Goal: Find specific page/section: Find specific page/section

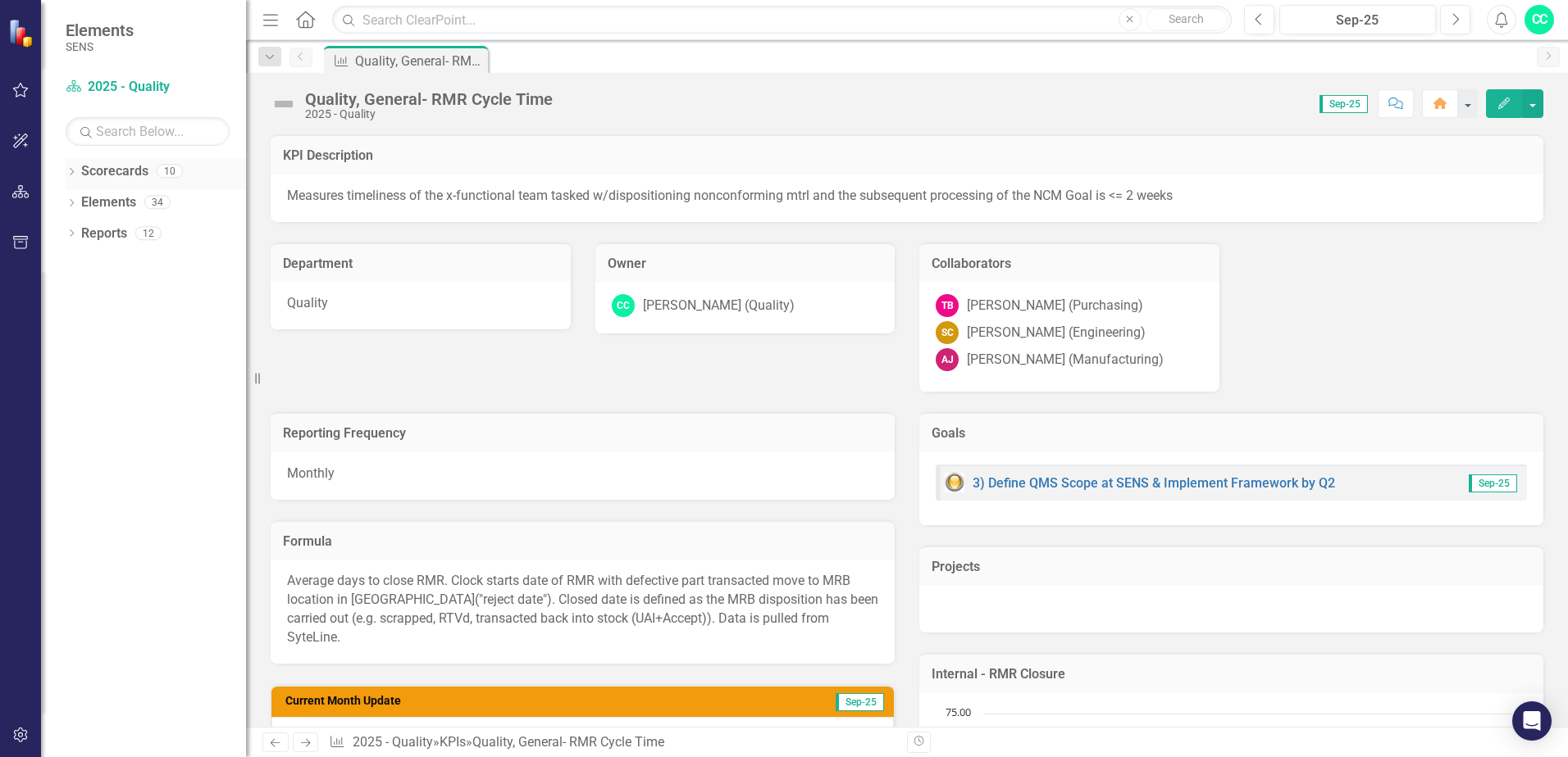
click at [68, 171] on icon "Dropdown" at bounding box center [72, 173] width 12 height 9
click at [70, 171] on icon "Dropdown" at bounding box center [69, 171] width 9 height 12
click at [67, 201] on icon "Dropdown" at bounding box center [72, 204] width 12 height 9
click at [78, 265] on icon "Dropdown" at bounding box center [80, 265] width 12 height 9
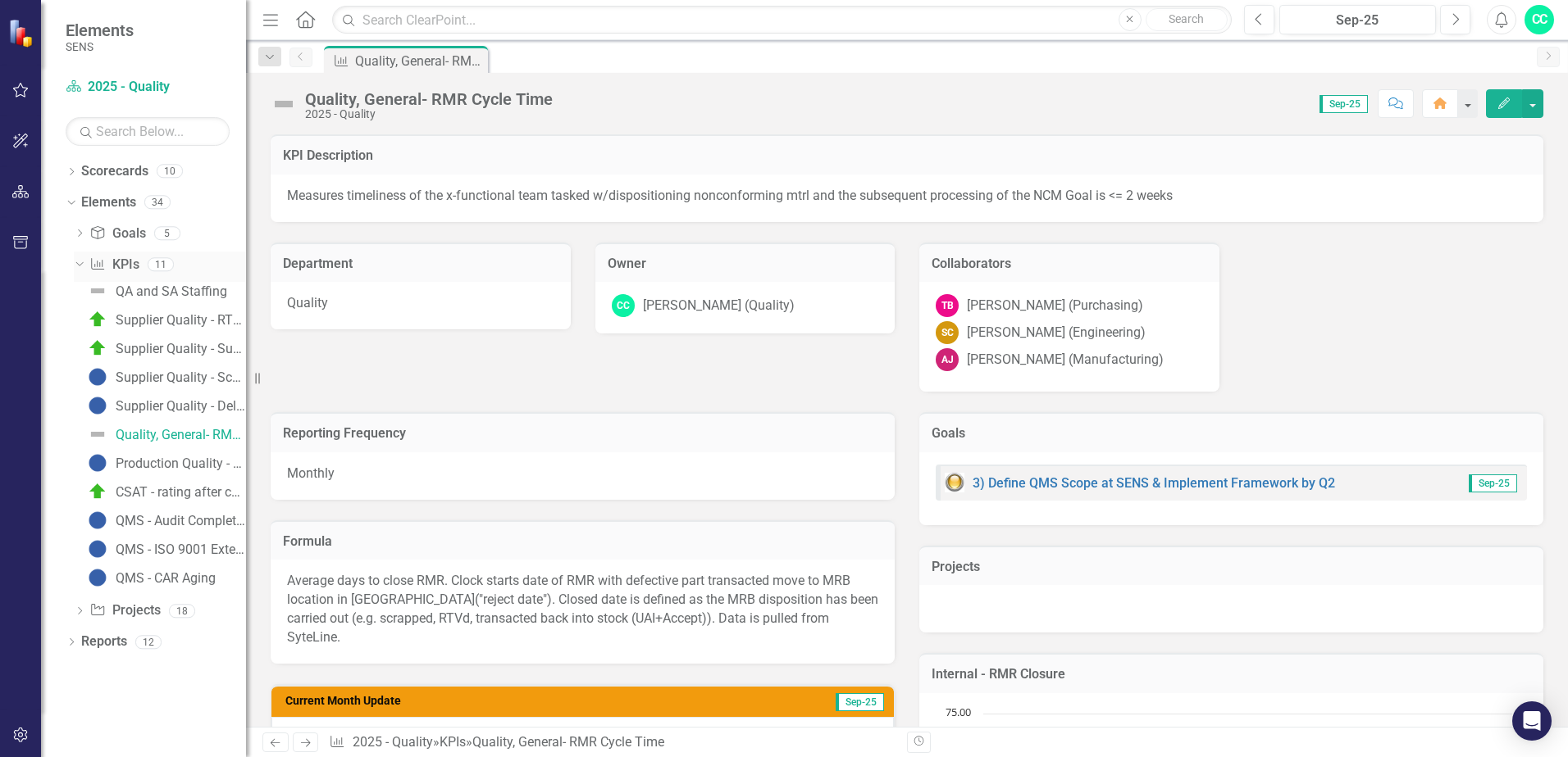
click at [78, 265] on icon "Dropdown" at bounding box center [77, 264] width 9 height 12
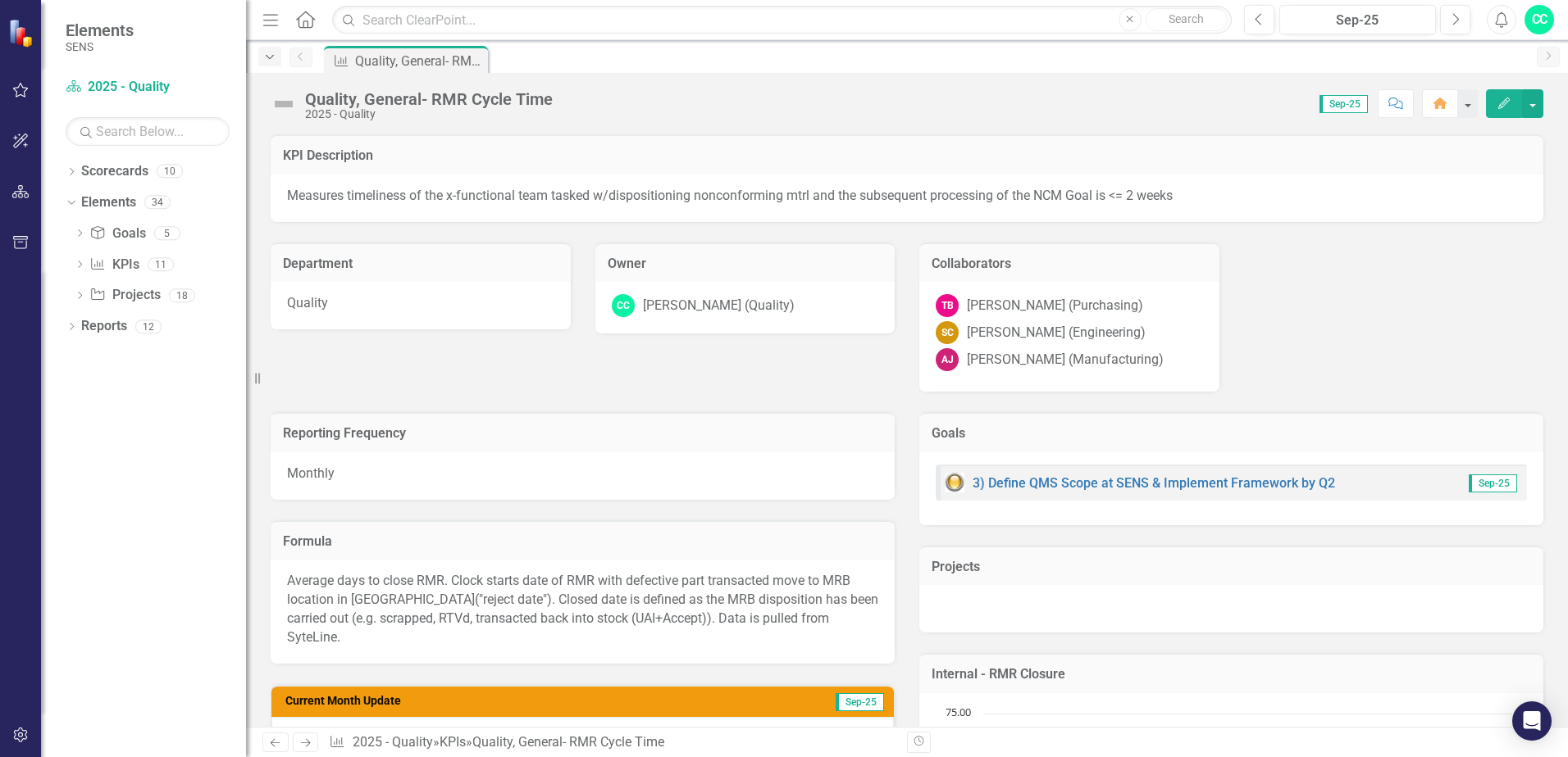
click at [272, 63] on div "Dropdown" at bounding box center [270, 57] width 23 height 20
click at [484, 20] on input "text" at bounding box center [782, 20] width 900 height 28
type input "o"
click at [67, 335] on div "Dropdown" at bounding box center [72, 329] width 12 height 14
click at [78, 292] on div "Dropdown" at bounding box center [80, 298] width 12 height 14
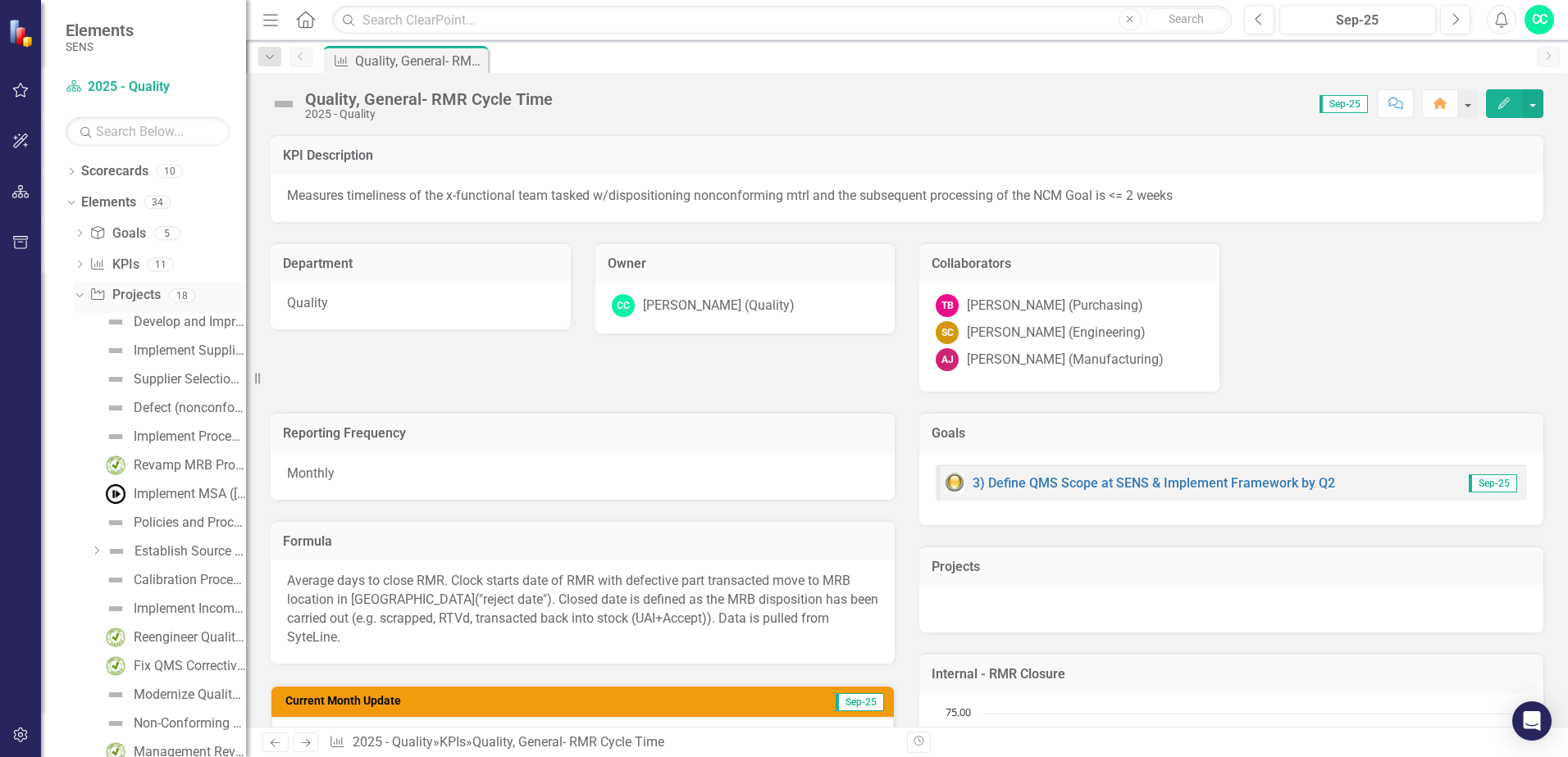
click at [79, 292] on icon "Dropdown" at bounding box center [77, 295] width 9 height 12
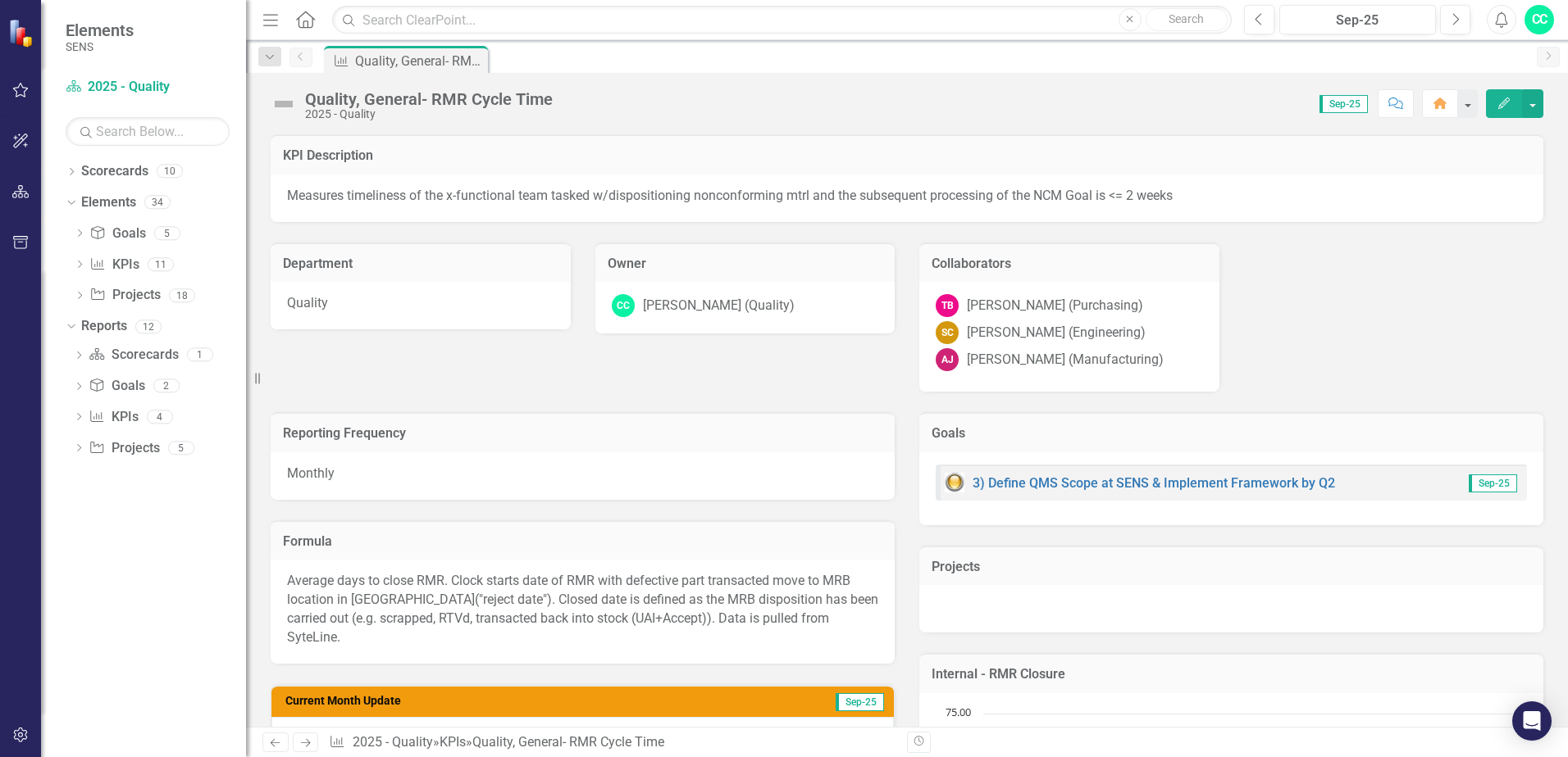
click at [1515, 349] on div "KPI Description Measures timeliness of the x-functional team tasked w/dispositi…" at bounding box center [906, 253] width 1298 height 278
click at [469, 24] on input "text" at bounding box center [782, 20] width 900 height 28
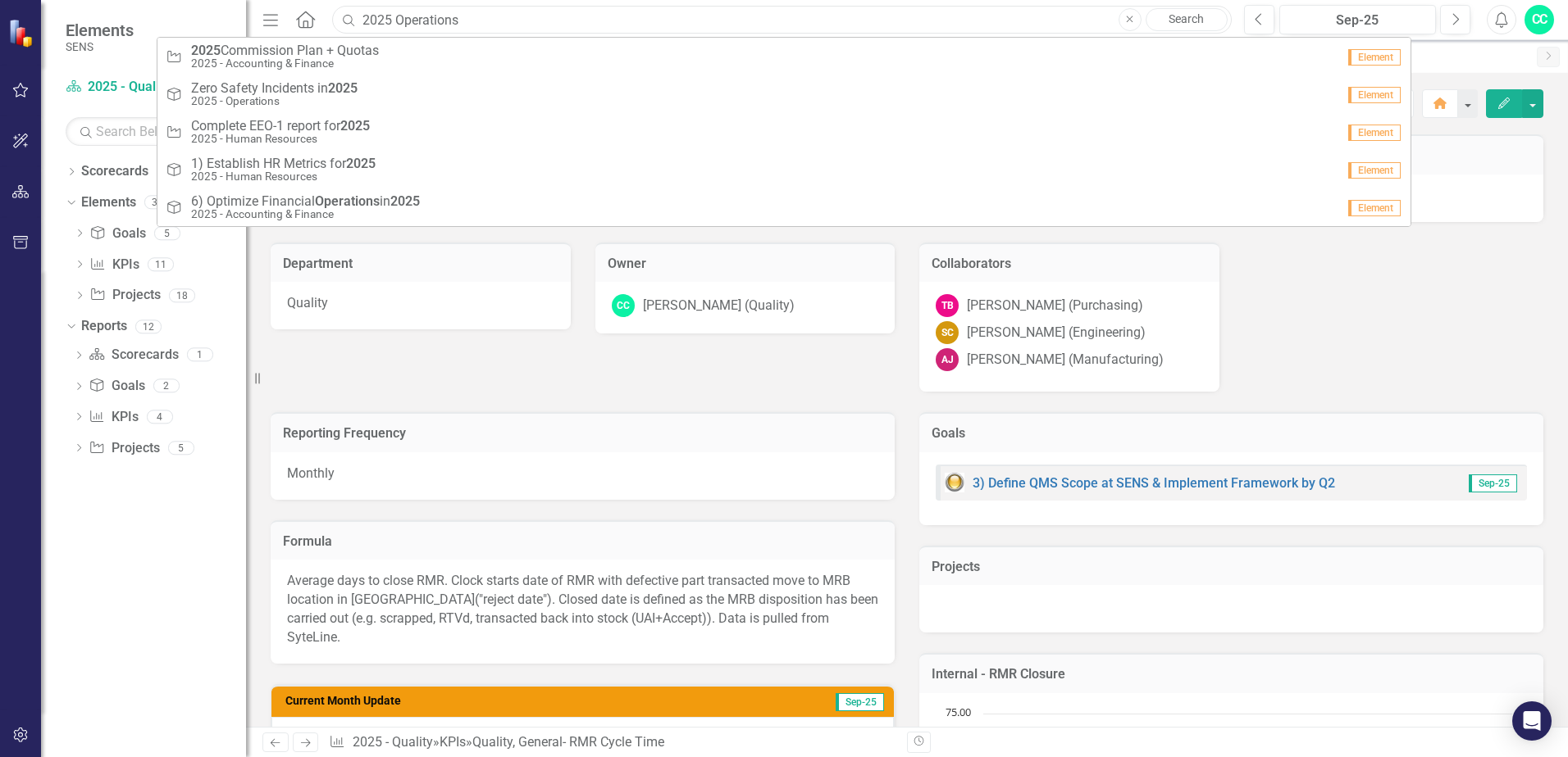
type input "2025 Operations"
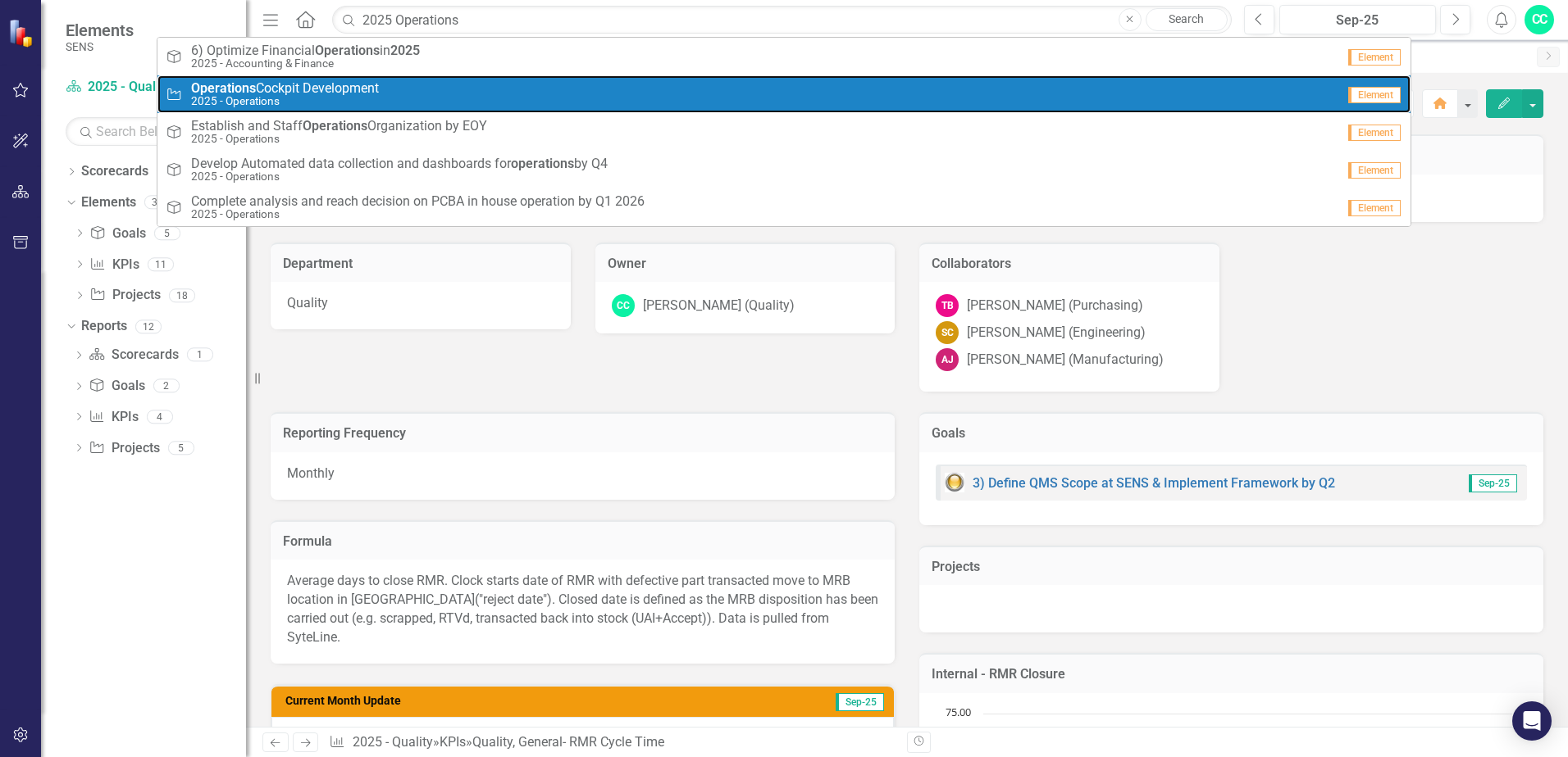
click at [383, 88] on div "Project Operations Cockpit Development 2025 - Operations" at bounding box center [751, 95] width 1170 height 27
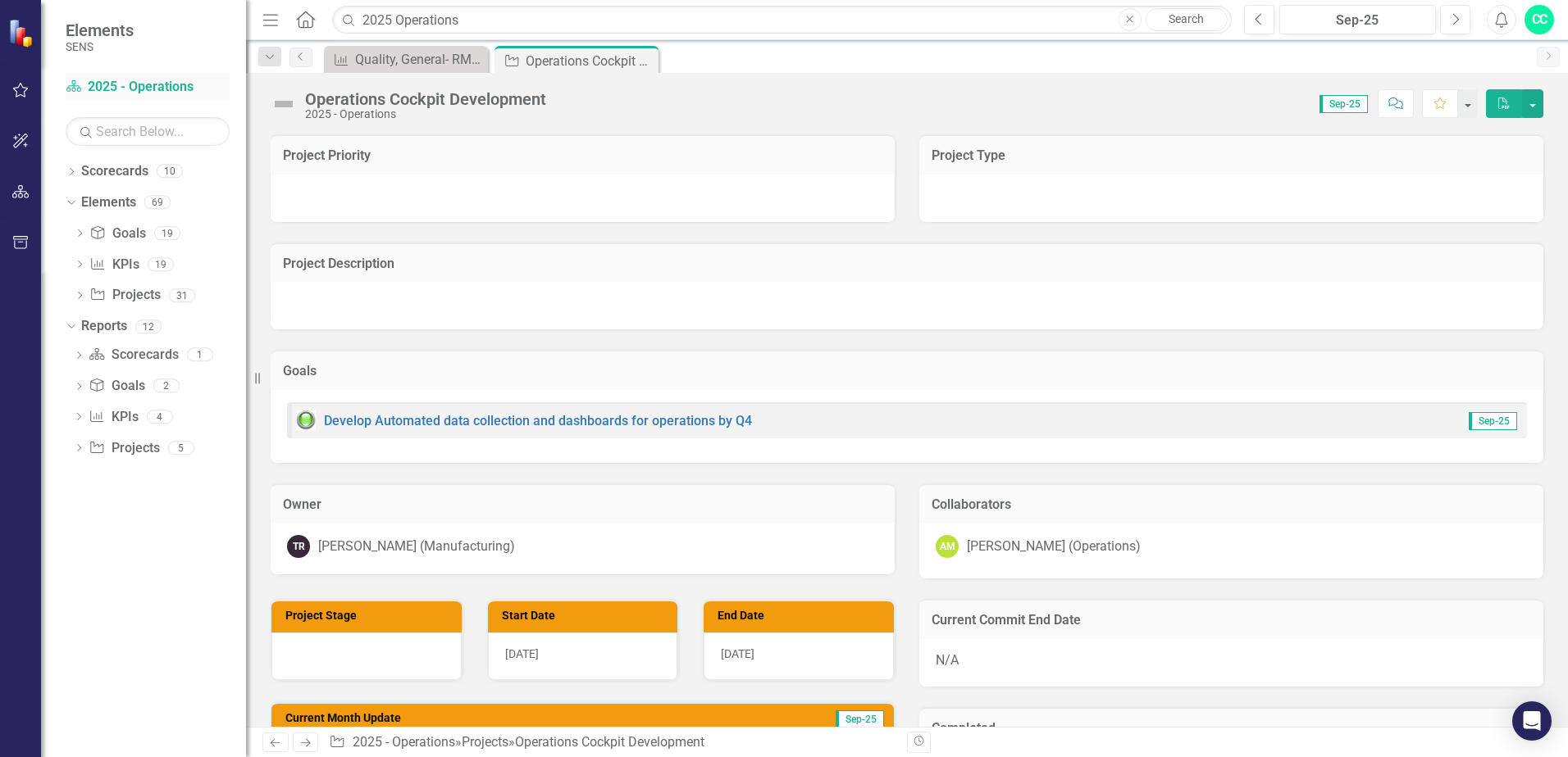
click at [117, 82] on link "Scorecard 2025 - Operations" at bounding box center [147, 87] width 164 height 19
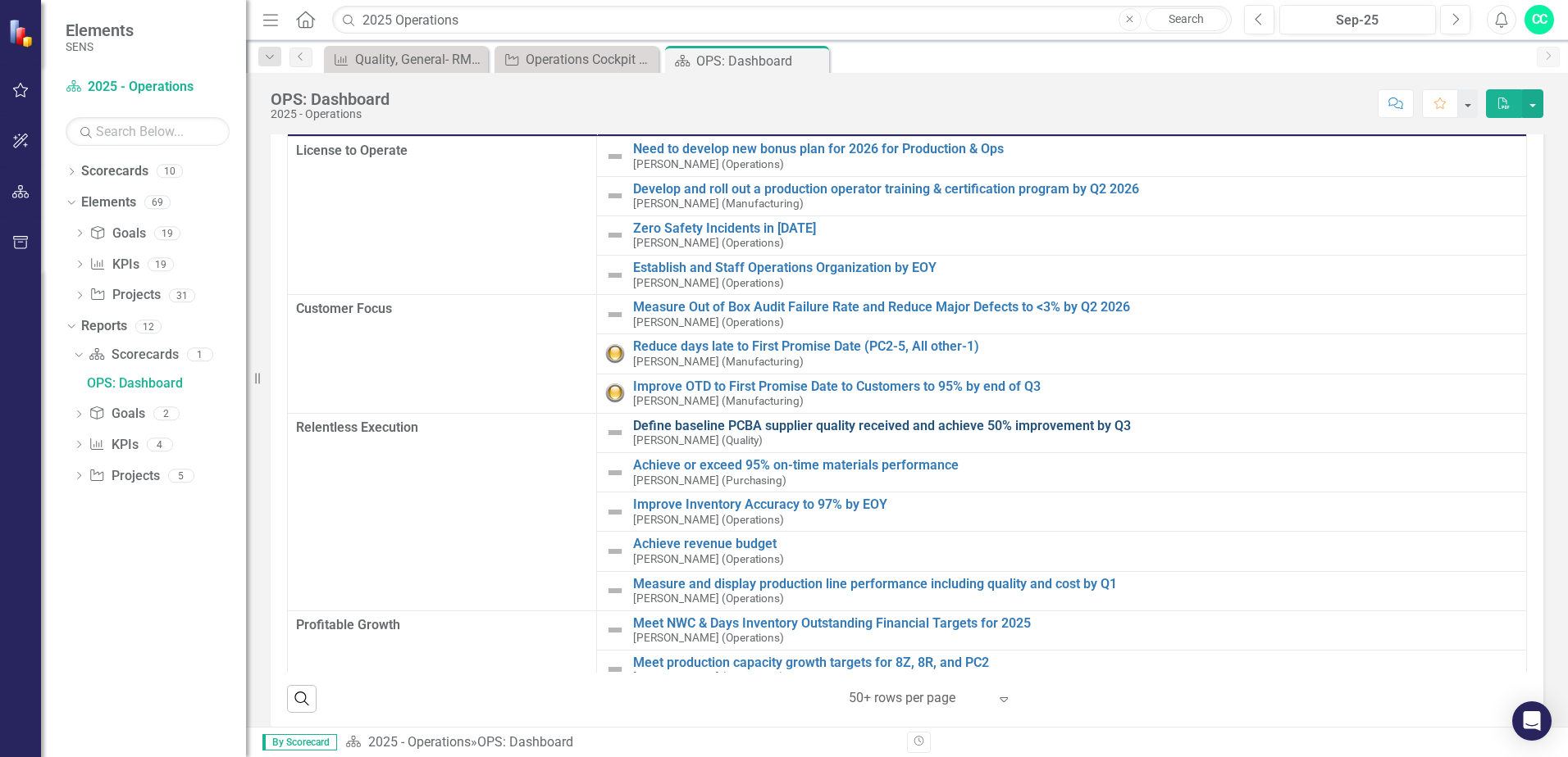
click at [781, 426] on link "Define baseline PCBA supplier quality received and achieve 50% improvement by Q3" at bounding box center [1075, 426] width 885 height 15
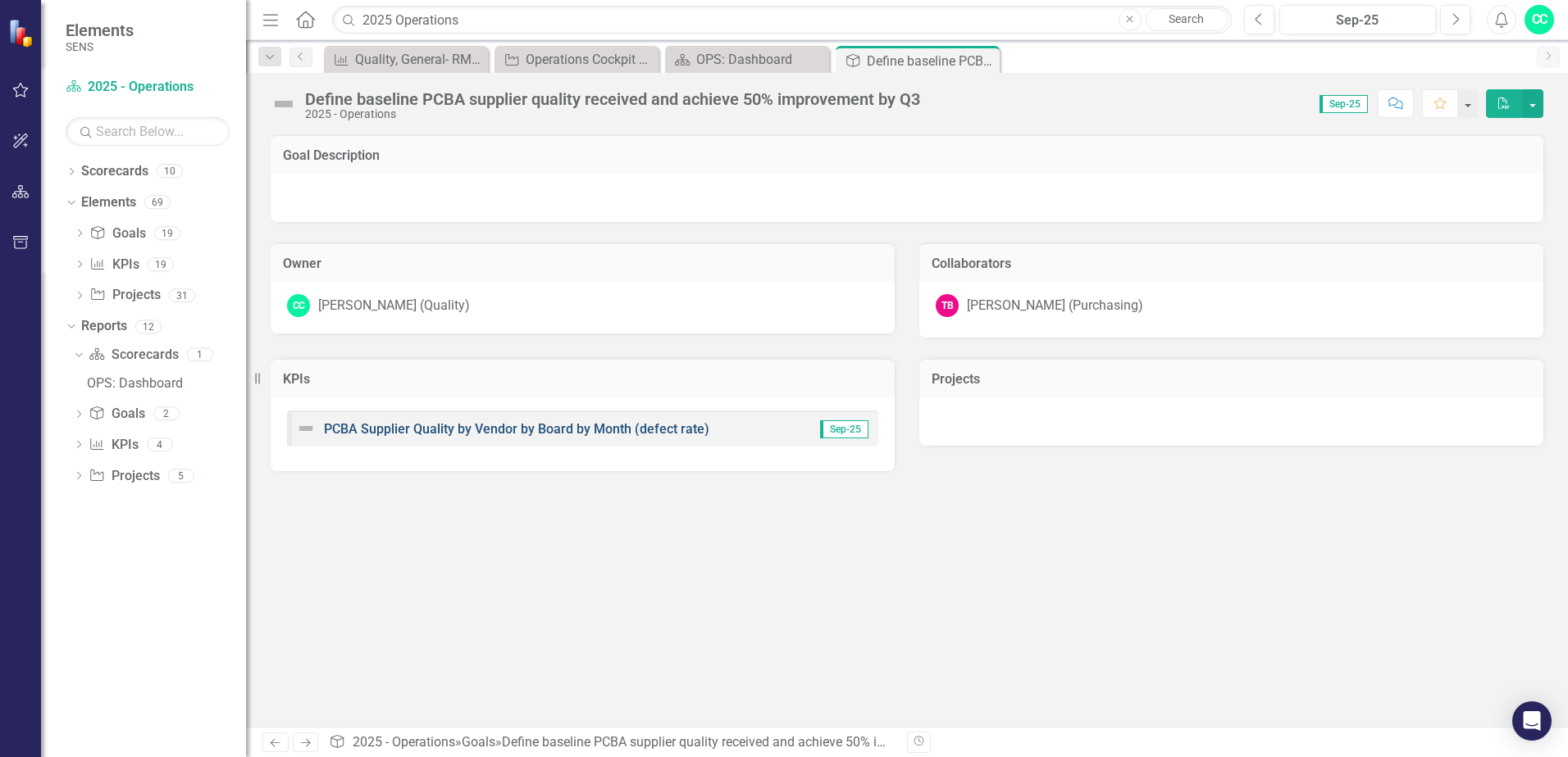
click at [463, 431] on link "PCBA Supplier Quality by Vendor by Board by Month (defect rate)" at bounding box center [516, 428] width 385 height 16
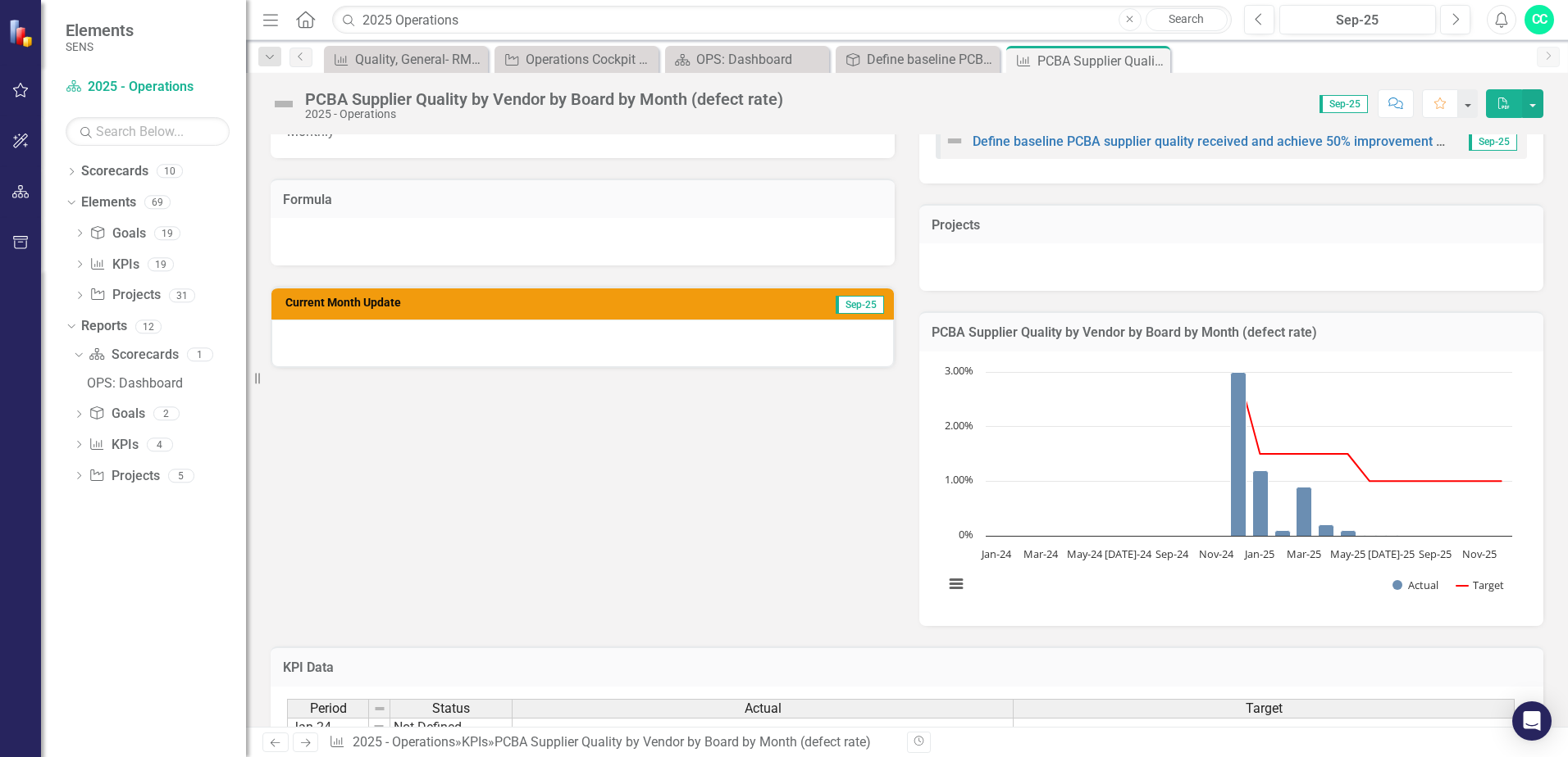
scroll to position [117, 0]
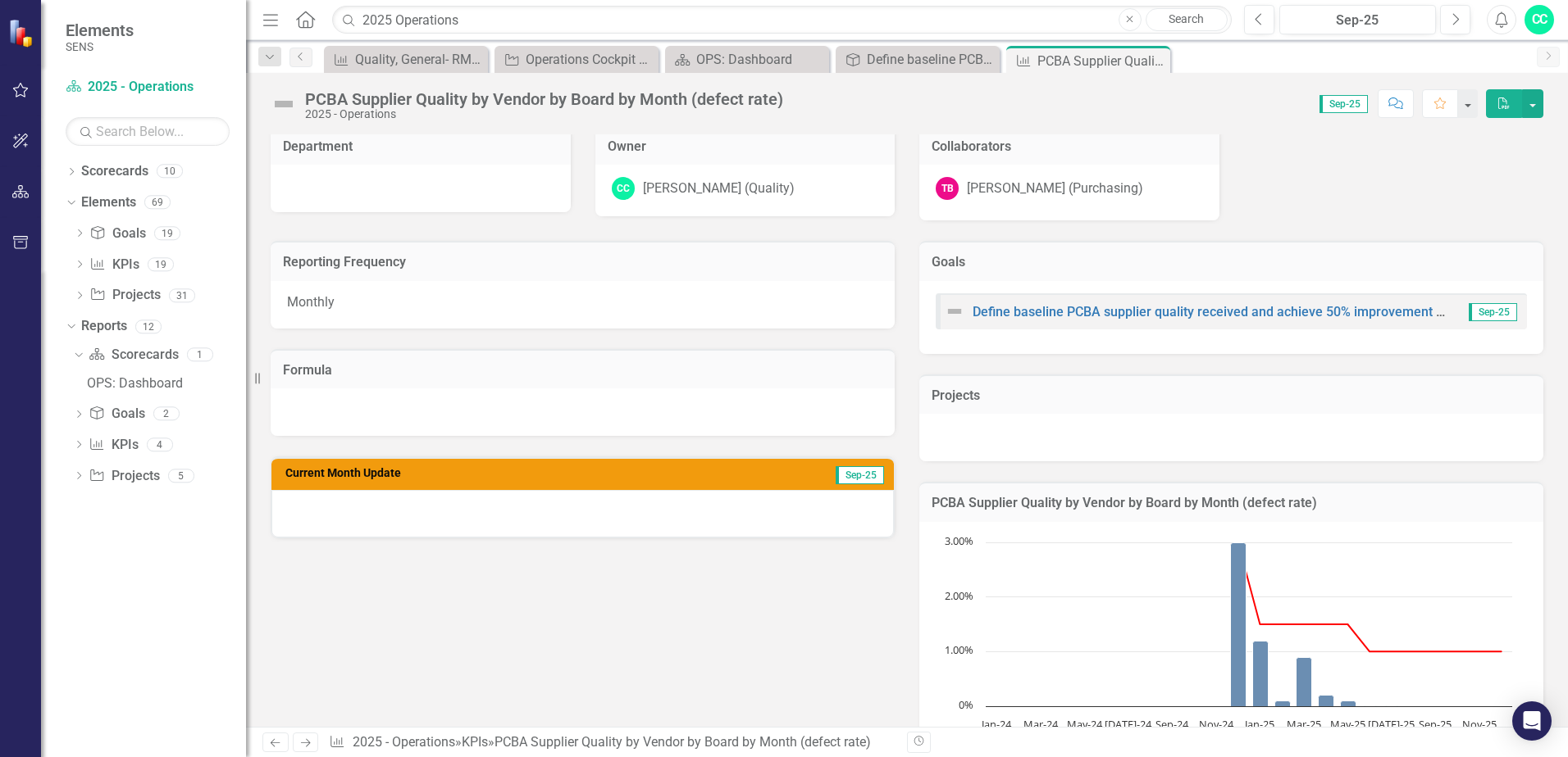
click at [342, 307] on div "Monthly" at bounding box center [583, 304] width 624 height 47
click at [1535, 108] on button "button" at bounding box center [1533, 103] width 22 height 28
click at [1283, 169] on div "KPI Description Department Owner CC [PERSON_NAME] (Quality) Collaborators TB [P…" at bounding box center [906, 108] width 1298 height 224
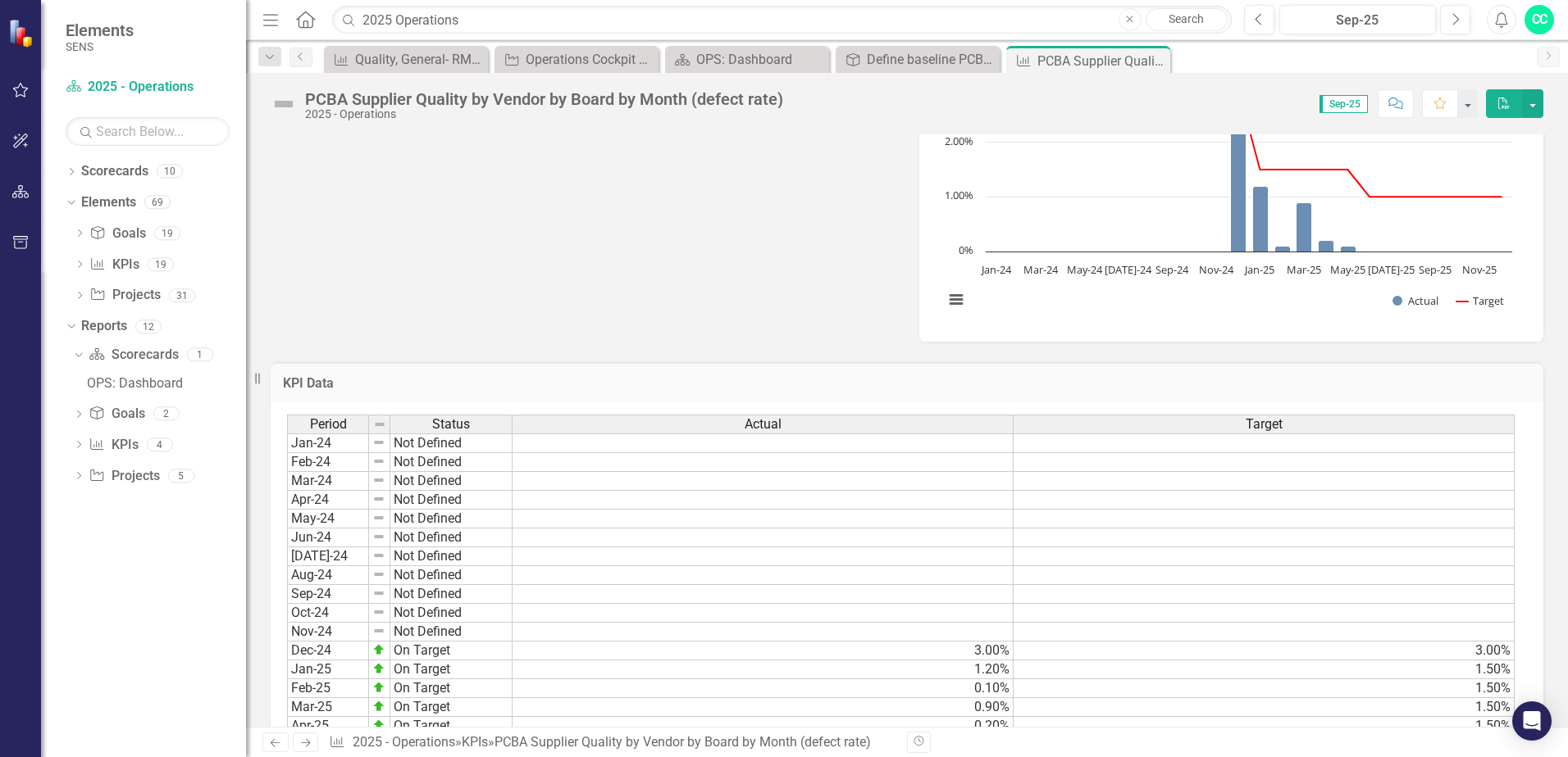
scroll to position [574, 0]
click at [870, 586] on td at bounding box center [763, 593] width 501 height 19
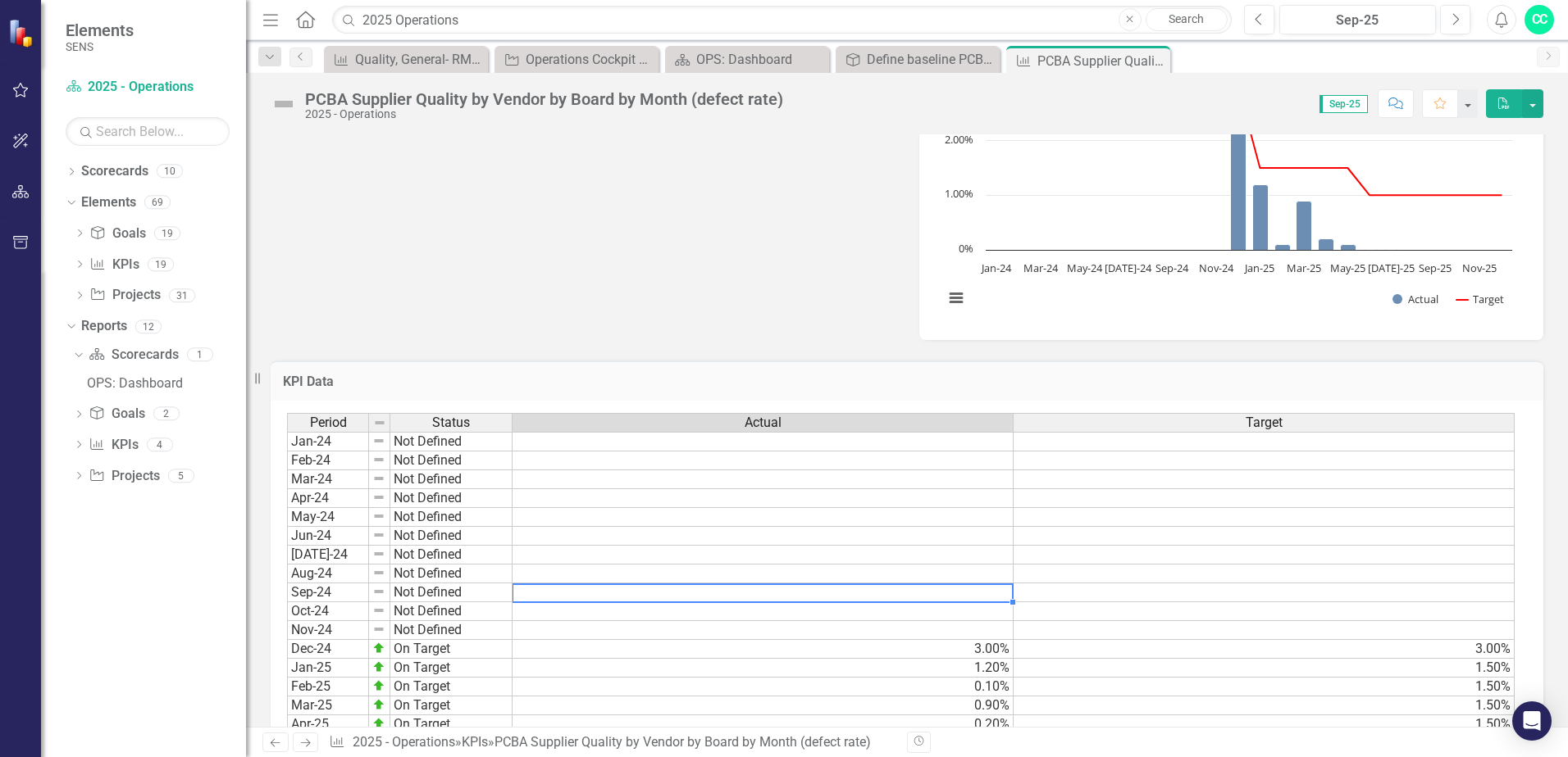
click at [906, 634] on td at bounding box center [763, 631] width 501 height 19
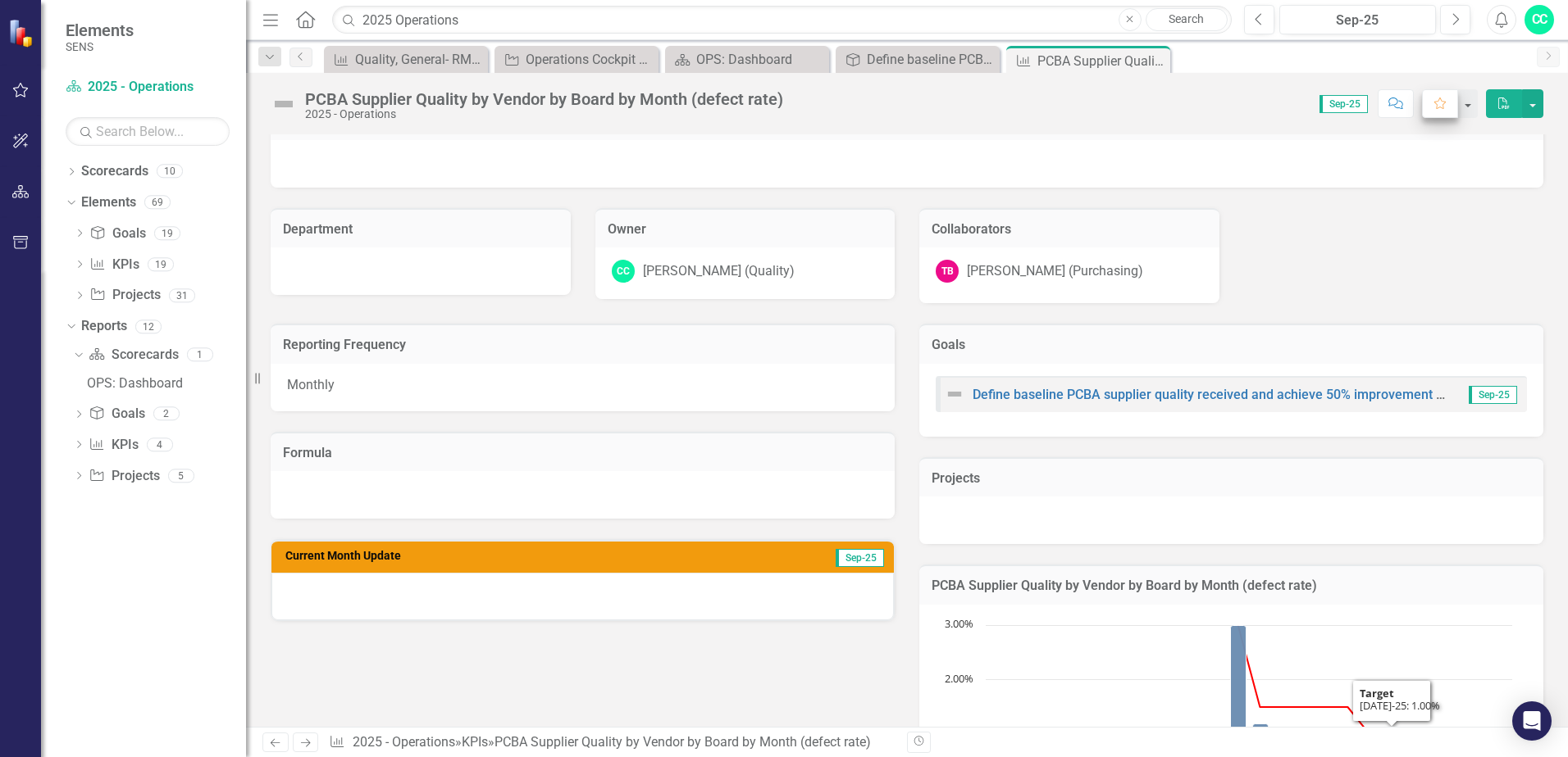
scroll to position [0, 0]
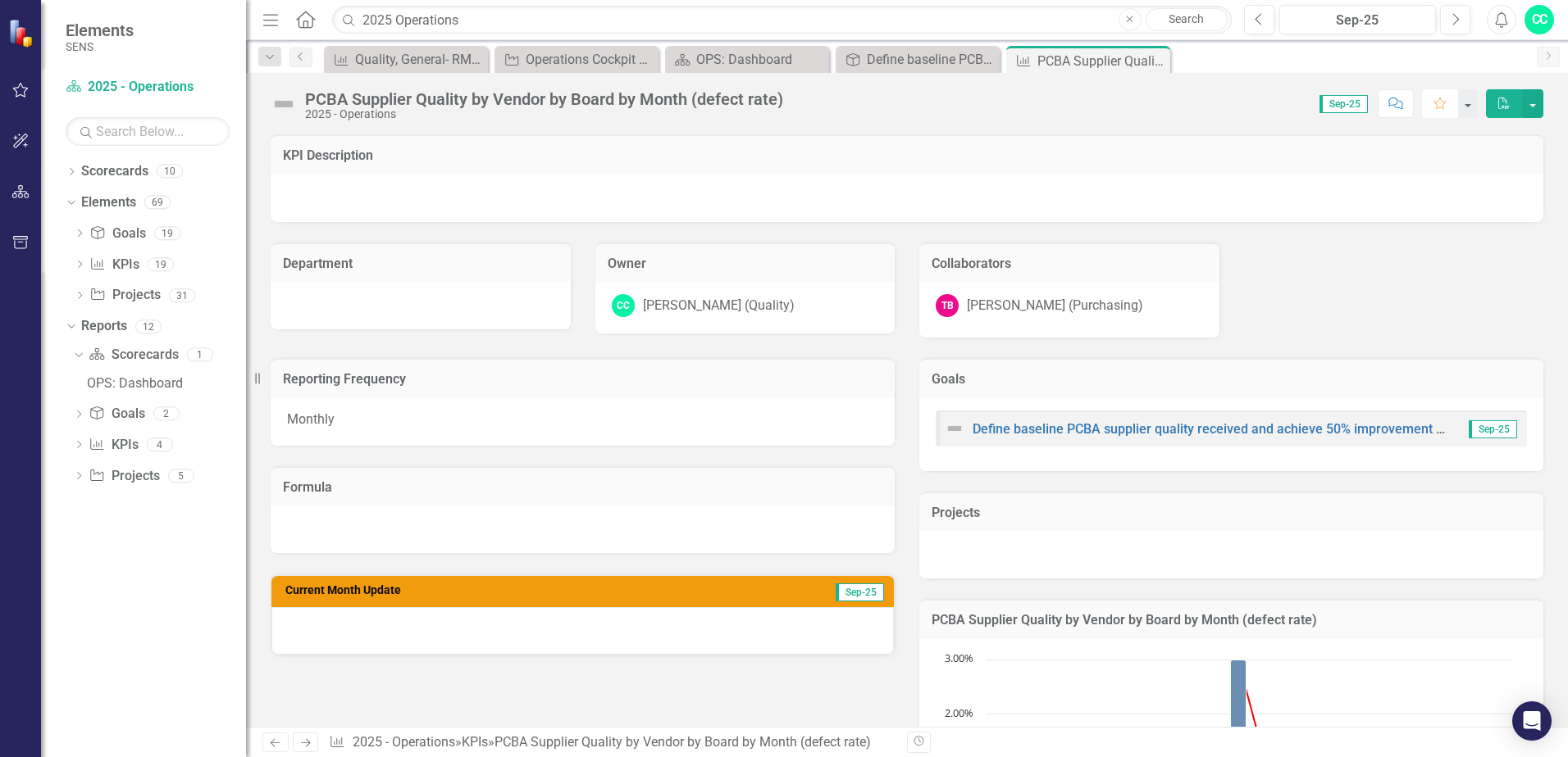
click at [1438, 100] on icon "Favorite" at bounding box center [1440, 103] width 15 height 12
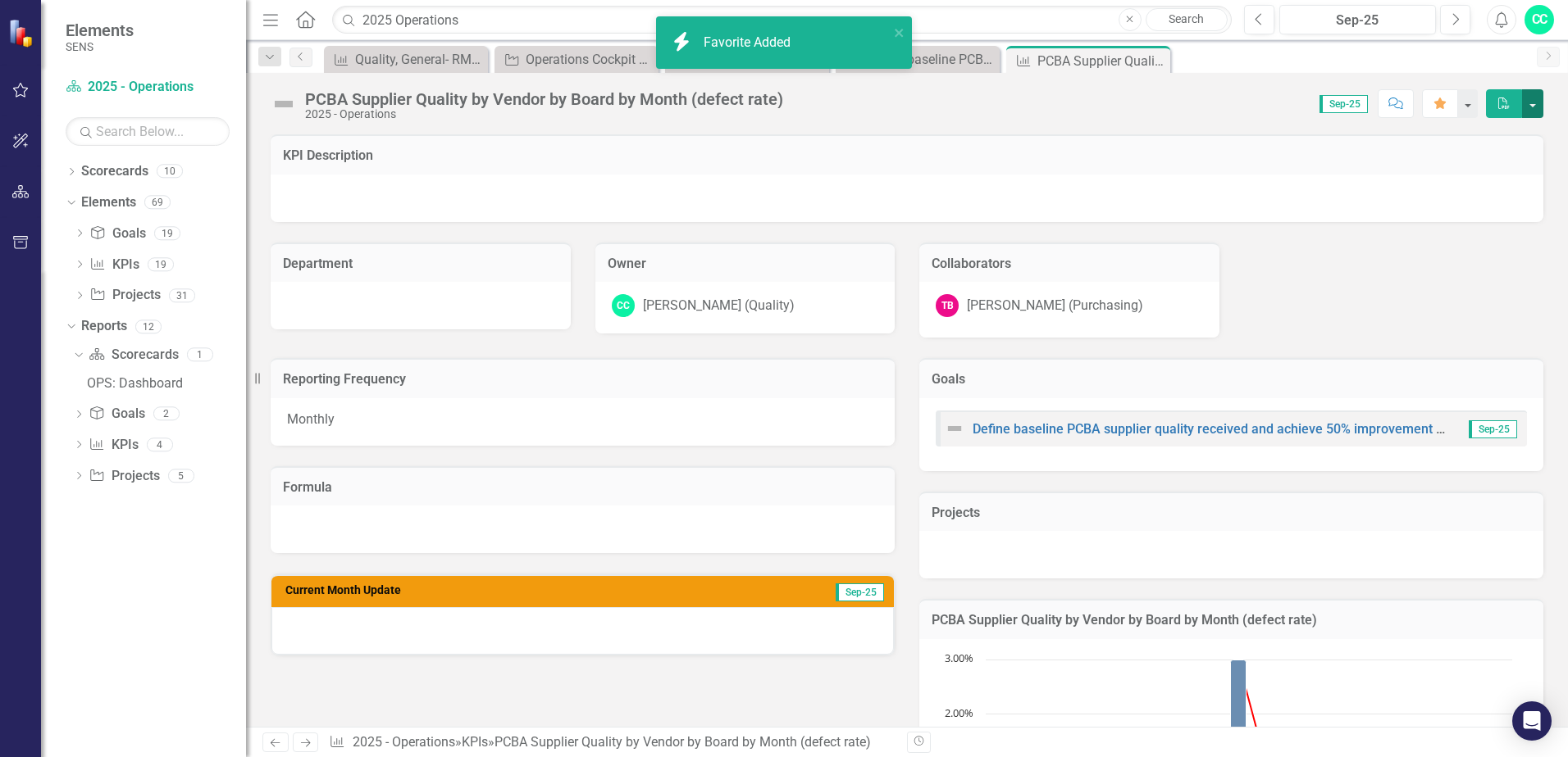
click at [1536, 107] on button "button" at bounding box center [1533, 103] width 22 height 28
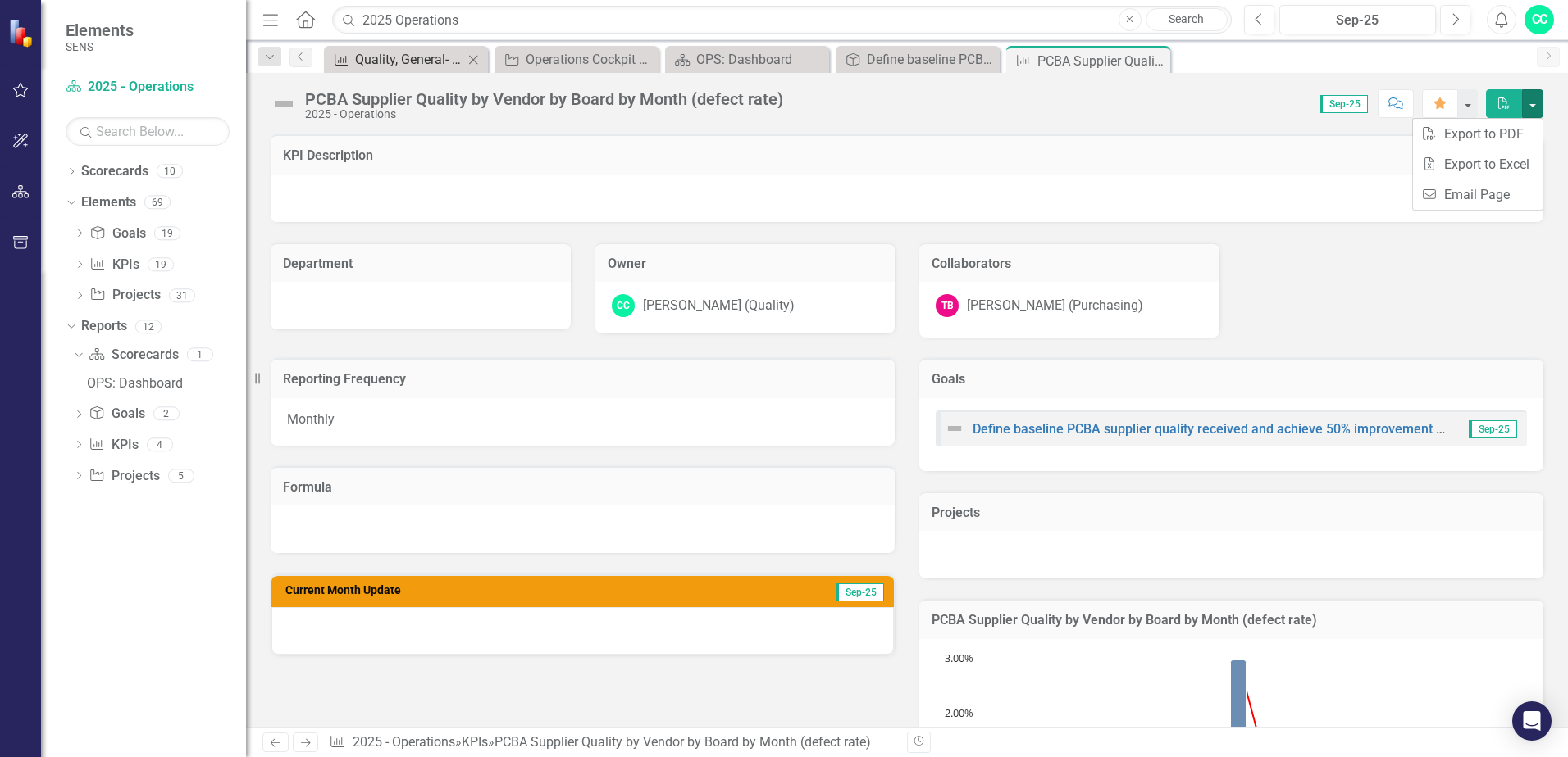
click at [384, 61] on div "Quality, General- RMR Cycle Time" at bounding box center [409, 59] width 108 height 21
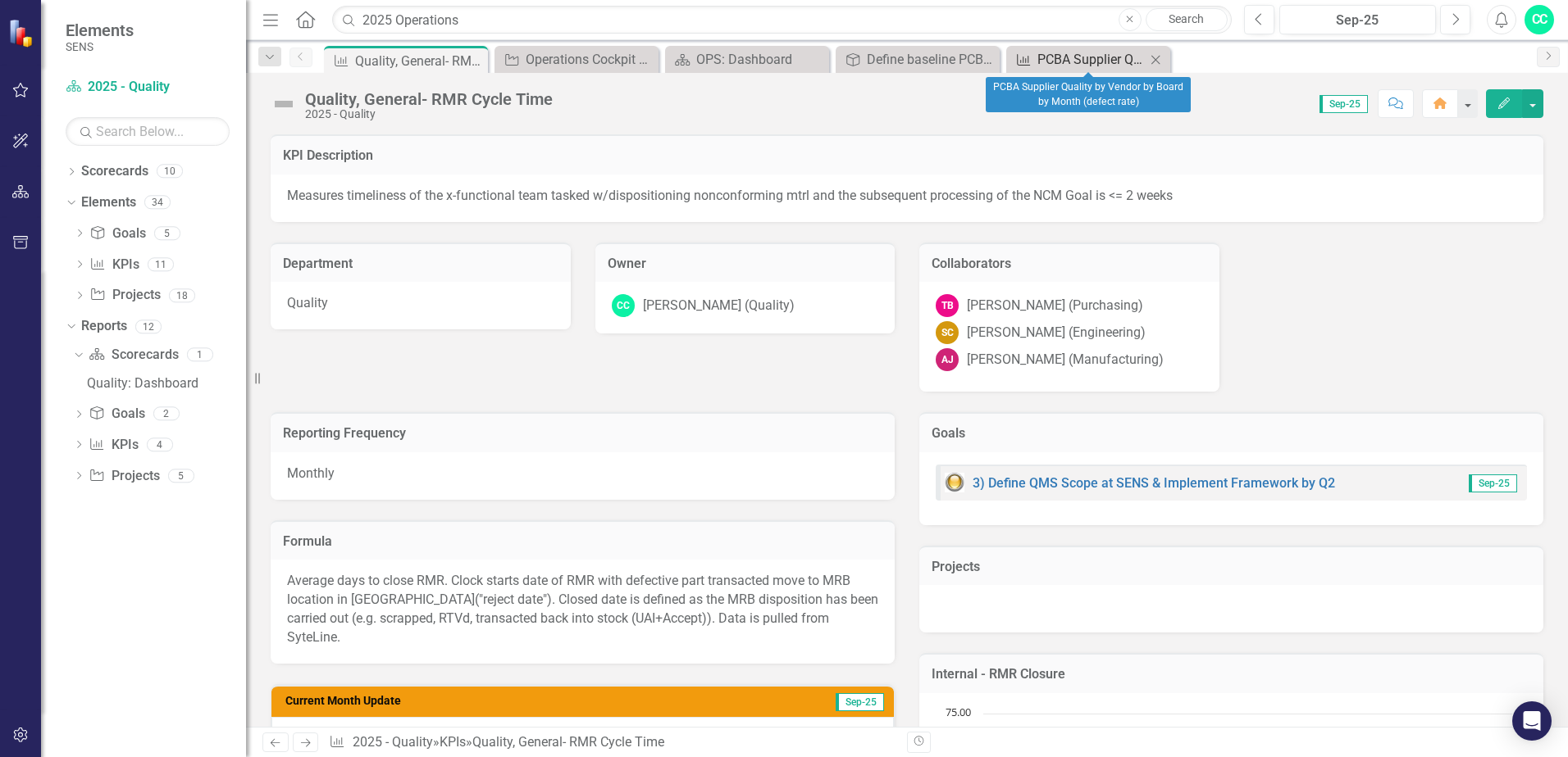
click at [1090, 62] on div "PCBA Supplier Quality by Vendor by Board by Month (defect rate)" at bounding box center [1091, 59] width 108 height 21
